Goal: Task Accomplishment & Management: Manage account settings

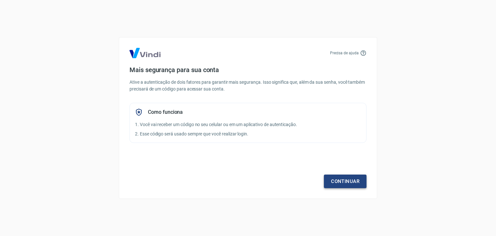
click at [348, 178] on link "Continuar" at bounding box center [345, 181] width 43 height 14
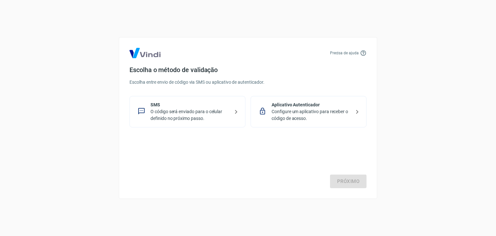
click at [200, 109] on p "O código será enviado para o celular definido no próximo passo." at bounding box center [189, 115] width 79 height 14
click at [340, 178] on link "Próximo" at bounding box center [348, 181] width 36 height 14
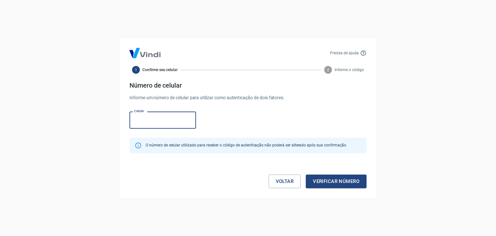
click at [165, 123] on input "Celular" at bounding box center [162, 119] width 66 height 17
type input "(47) 99737-4340"
click at [335, 181] on button "Verificar número" at bounding box center [336, 181] width 61 height 14
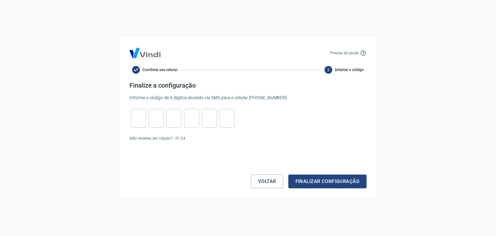
click at [141, 115] on input "tel" at bounding box center [138, 118] width 15 height 14
type input "9"
type input "8"
type input "1"
type input "5"
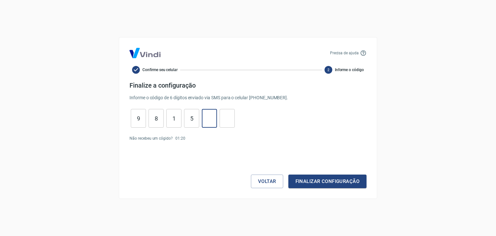
type input "7"
type input "1"
click at [315, 177] on button "Finalizar configuração" at bounding box center [327, 181] width 78 height 14
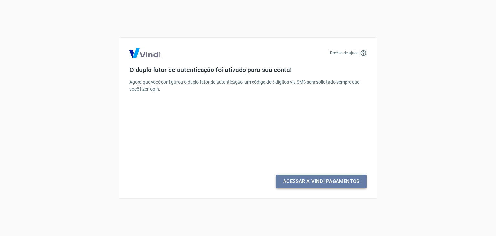
click at [322, 184] on link "Acessar a Vindi Pagamentos" at bounding box center [321, 181] width 90 height 14
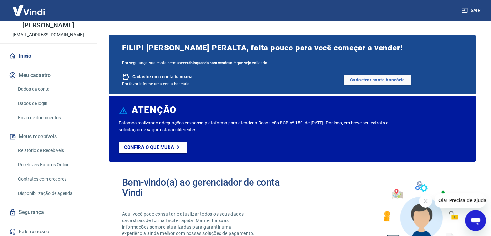
scroll to position [42, 0]
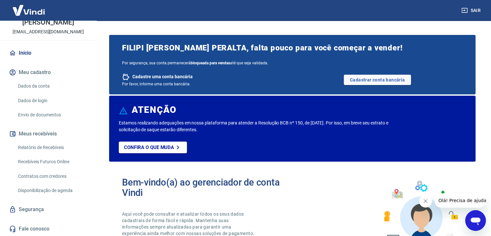
click at [58, 163] on link "Recebíveis Futuros Online" at bounding box center [51, 161] width 73 height 13
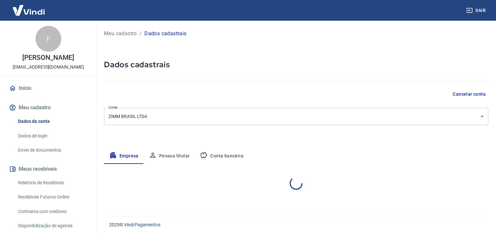
select select "SC"
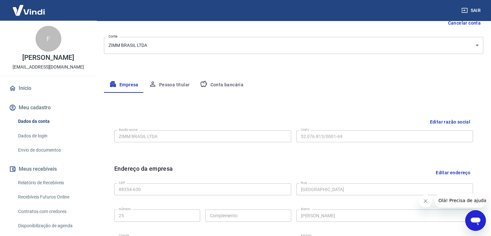
scroll to position [68, 0]
